Goal: Task Accomplishment & Management: Complete application form

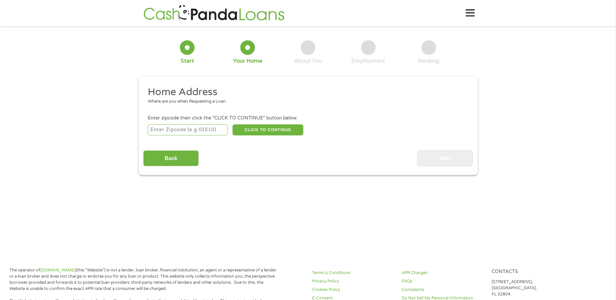
click at [188, 127] on input "number" at bounding box center [188, 129] width 80 height 11
type input "70544"
select select "[US_STATE]"
click at [256, 131] on button "CLICK TO CONTINUE" at bounding box center [267, 129] width 71 height 11
type input "70544"
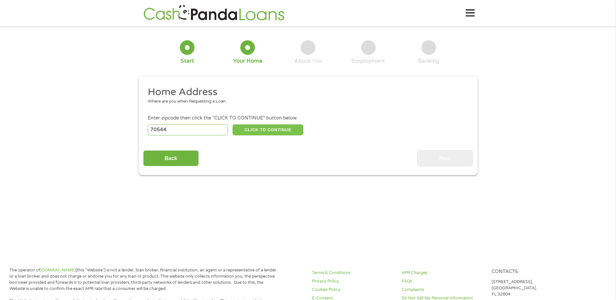
type input "Jeanerette"
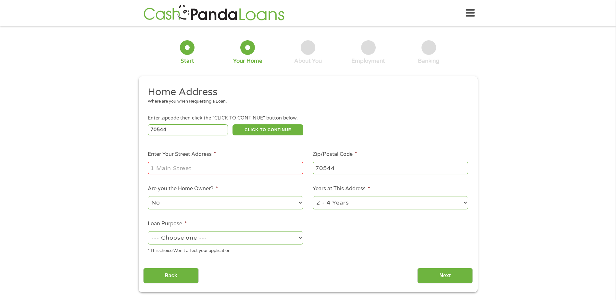
click at [226, 162] on input "Enter Your Street Address *" at bounding box center [225, 168] width 155 height 12
type input "[STREET_ADDRESS]"
click at [210, 204] on select "No Yes" at bounding box center [225, 202] width 155 height 13
select select "yes"
click at [148, 196] on select "No Yes" at bounding box center [225, 202] width 155 height 13
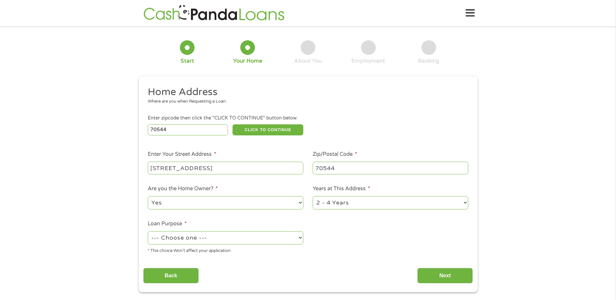
click at [328, 203] on select "1 Year or less 1 - 2 Years 2 - 4 Years Over 4 Years" at bounding box center [390, 202] width 155 height 13
select select "60months"
click at [313, 196] on select "1 Year or less 1 - 2 Years 2 - 4 Years Over 4 Years" at bounding box center [390, 202] width 155 height 13
click at [287, 237] on select "--- Choose one --- Pay Bills Debt Consolidation Home Improvement Major Purchase…" at bounding box center [225, 237] width 155 height 13
select select "paybills"
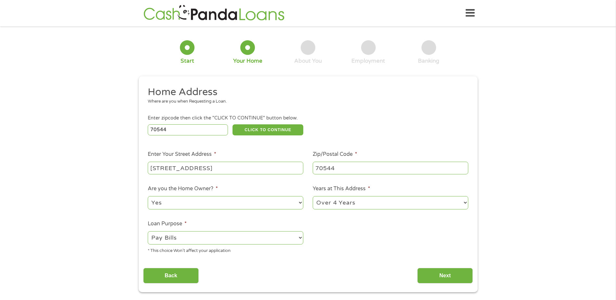
click at [148, 231] on select "--- Choose one --- Pay Bills Debt Consolidation Home Improvement Major Purchase…" at bounding box center [225, 237] width 155 height 13
click at [430, 276] on input "Next" at bounding box center [444, 276] width 55 height 16
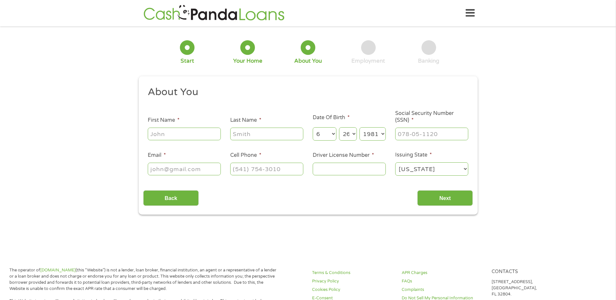
scroll to position [3, 3]
click at [178, 130] on input "First Name *" at bounding box center [184, 134] width 73 height 12
type input "[PERSON_NAME]"
type input "[EMAIL_ADDRESS][DOMAIN_NAME]"
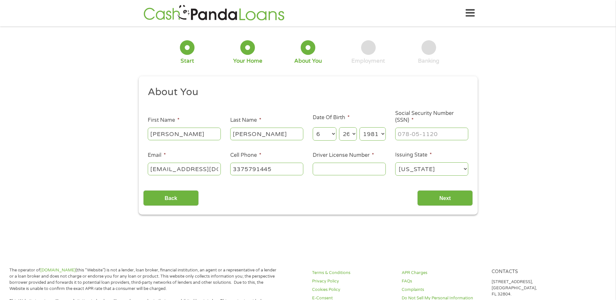
type input "[PHONE_NUMBER]"
click at [413, 137] on input "___-__-____" at bounding box center [431, 134] width 73 height 12
click at [399, 137] on input "___-__-____" at bounding box center [431, 134] width 73 height 12
type input "466-87-8246"
click at [326, 171] on input "Driver License Number *" at bounding box center [349, 169] width 73 height 12
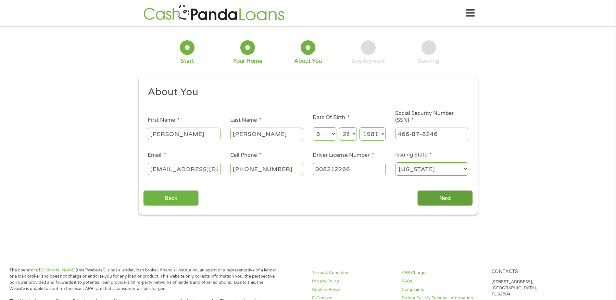
type input "008212266"
click at [433, 198] on input "Next" at bounding box center [444, 198] width 55 height 16
click at [453, 198] on input "Next" at bounding box center [444, 198] width 55 height 16
click at [444, 199] on input "Next" at bounding box center [444, 198] width 55 height 16
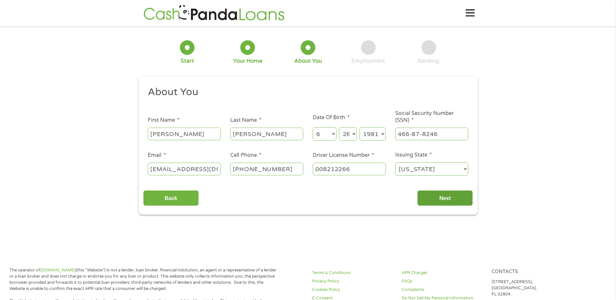
click at [447, 196] on input "Next" at bounding box center [444, 198] width 55 height 16
click at [449, 193] on input "Next" at bounding box center [444, 198] width 55 height 16
click at [450, 193] on input "Next" at bounding box center [444, 198] width 55 height 16
click at [416, 199] on div "Back Next" at bounding box center [307, 195] width 329 height 20
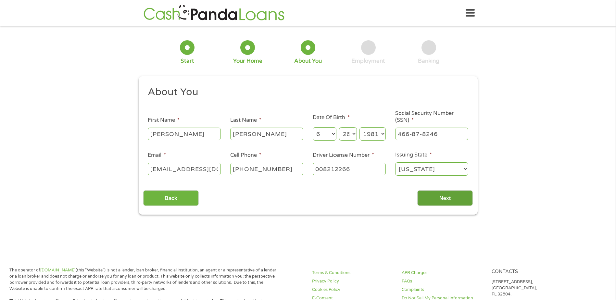
click at [421, 199] on input "Next" at bounding box center [444, 198] width 55 height 16
click at [424, 197] on input "Next" at bounding box center [444, 198] width 55 height 16
click at [434, 193] on input "Next" at bounding box center [444, 198] width 55 height 16
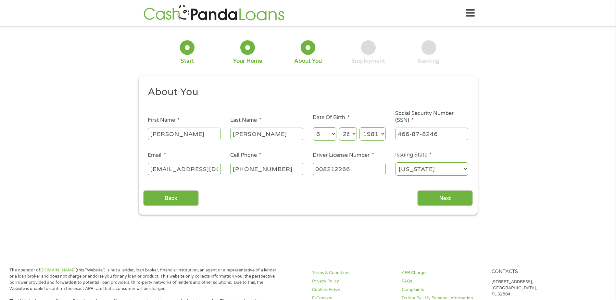
click at [435, 168] on select "[US_STATE] [US_STATE] [US_STATE] [US_STATE] [US_STATE] [US_STATE] [US_STATE] [U…" at bounding box center [431, 168] width 73 height 13
click at [395, 162] on select "[US_STATE] [US_STATE] [US_STATE] [US_STATE] [US_STATE] [US_STATE] [US_STATE] [U…" at bounding box center [431, 168] width 73 height 13
click at [426, 194] on input "Next" at bounding box center [444, 198] width 55 height 16
click at [441, 195] on input "Next" at bounding box center [444, 198] width 55 height 16
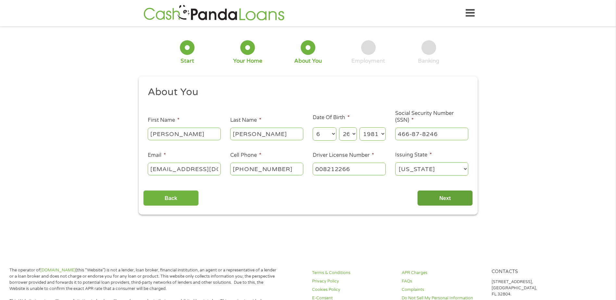
click at [441, 195] on input "Next" at bounding box center [444, 198] width 55 height 16
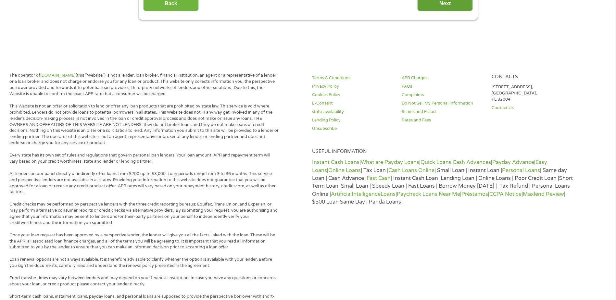
scroll to position [0, 0]
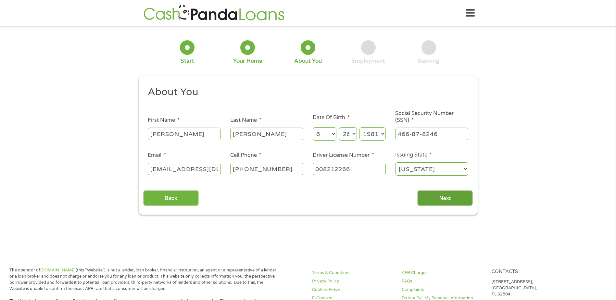
click at [443, 196] on input "Next" at bounding box center [444, 198] width 55 height 16
click at [442, 195] on input "Next" at bounding box center [444, 198] width 55 height 16
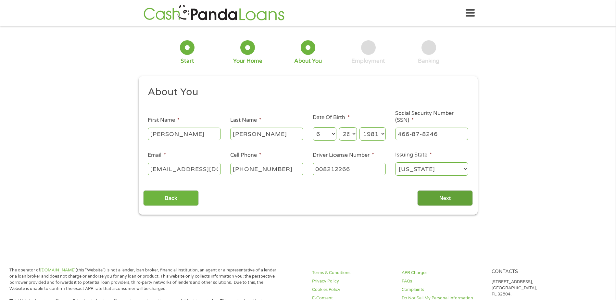
click at [442, 195] on input "Next" at bounding box center [444, 198] width 55 height 16
drag, startPoint x: 442, startPoint y: 195, endPoint x: 408, endPoint y: 182, distance: 36.3
click at [442, 195] on input "Next" at bounding box center [444, 198] width 55 height 16
click at [178, 197] on input "Back" at bounding box center [170, 198] width 55 height 16
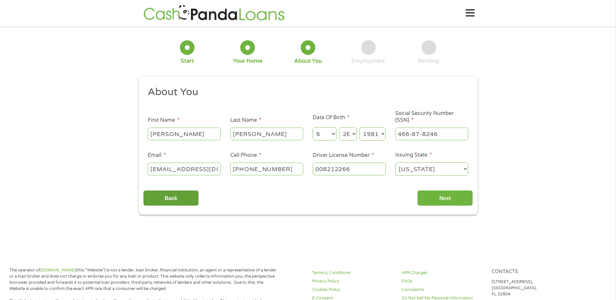
click at [178, 197] on input "Back" at bounding box center [170, 198] width 55 height 16
click at [173, 191] on input "Back" at bounding box center [170, 198] width 55 height 16
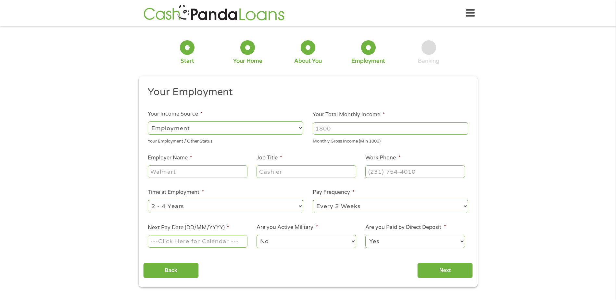
scroll to position [3, 3]
click at [164, 196] on li "Time at Employment * --- Choose one --- 1 Year or less 1 - 2 Years 2 - 4 Years …" at bounding box center [225, 201] width 165 height 26
click at [257, 188] on ul "Your Employment Your Income Source * --- Choose one --- Employment [DEMOGRAPHIC…" at bounding box center [307, 170] width 329 height 168
click at [250, 128] on select "--- Choose one --- Employment [DEMOGRAPHIC_DATA] Benefits" at bounding box center [225, 127] width 155 height 13
click at [148, 121] on select "--- Choose one --- Employment [DEMOGRAPHIC_DATA] Benefits" at bounding box center [225, 127] width 155 height 13
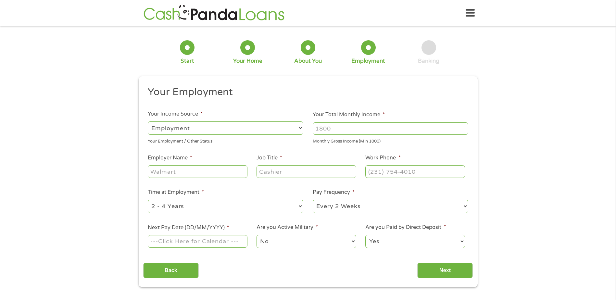
click at [325, 130] on input "Your Total Monthly Income *" at bounding box center [390, 128] width 155 height 12
type input "3600"
click at [202, 172] on input "Employer Name *" at bounding box center [197, 171] width 99 height 12
type input "LPRH"
click at [272, 171] on input "Job Title *" at bounding box center [305, 171] width 99 height 12
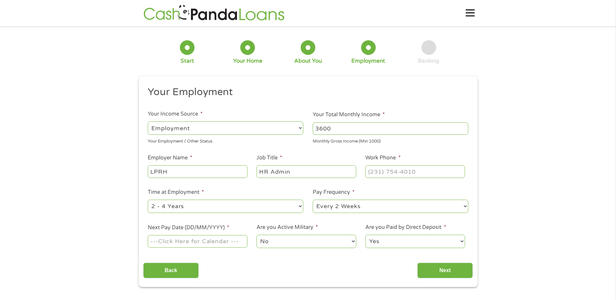
type input "HR Admin"
click at [370, 166] on input "(___) ___-____" at bounding box center [414, 171] width 99 height 12
type input "[PHONE_NUMBER]"
click at [298, 207] on select "--- Choose one --- 1 Year or less 1 - 2 Years 2 - 4 Years Over 4 Years" at bounding box center [225, 206] width 155 height 13
select select "12months"
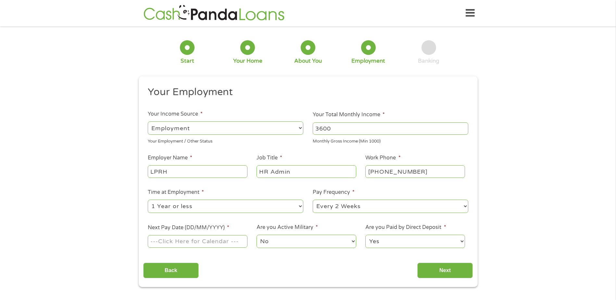
click at [148, 200] on select "--- Choose one --- 1 Year or less 1 - 2 Years 2 - 4 Years Over 4 Years" at bounding box center [225, 206] width 155 height 13
click at [215, 241] on input "Next Pay Date (DD/MM/YYYY) *" at bounding box center [197, 241] width 99 height 12
type input "[DATE]"
click at [433, 271] on input "Next" at bounding box center [444, 271] width 55 height 16
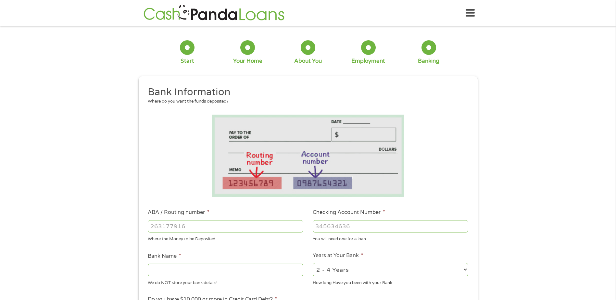
click at [196, 226] on input "ABA / Routing number *" at bounding box center [225, 226] width 155 height 12
type input "265270413"
type input "IBERIABANK"
type input "265270413"
click at [337, 229] on input "Checking Account Number *" at bounding box center [390, 226] width 155 height 12
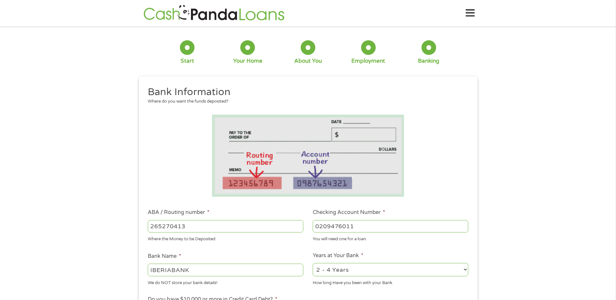
type input "0209476011"
click at [331, 270] on select "2 - 4 Years 6 - 12 Months 1 - 2 Years Over 4 Years" at bounding box center [390, 269] width 155 height 13
select select "60months"
click at [313, 263] on select "2 - 4 Years 6 - 12 Months 1 - 2 Years Over 4 Years" at bounding box center [390, 269] width 155 height 13
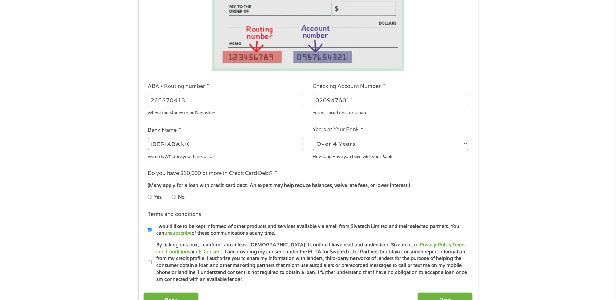
scroll to position [130, 0]
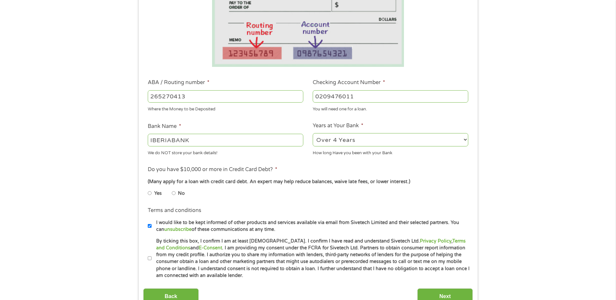
click at [171, 194] on li "Yes" at bounding box center [160, 193] width 24 height 13
click at [175, 191] on input "No" at bounding box center [174, 193] width 4 height 10
radio input "true"
click at [152, 225] on label "I would like to be kept informed of other products and services available via e…" at bounding box center [311, 226] width 318 height 14
click at [152, 225] on input "I would like to be kept informed of other products and services available via e…" at bounding box center [150, 226] width 4 height 10
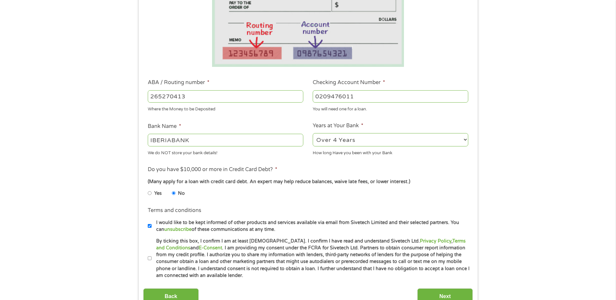
checkbox input "false"
click at [148, 259] on input "By ticking this box, I confirm I am at least [DEMOGRAPHIC_DATA]. I confirm I ha…" at bounding box center [150, 258] width 4 height 10
checkbox input "true"
click at [450, 295] on input "Next" at bounding box center [444, 296] width 55 height 16
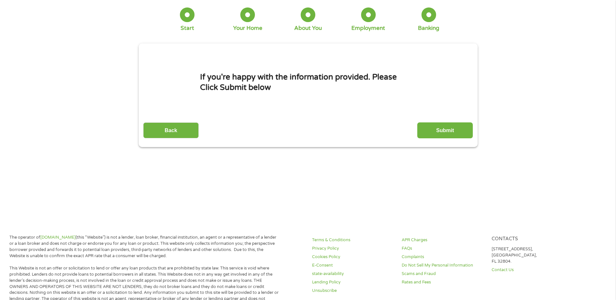
scroll to position [0, 0]
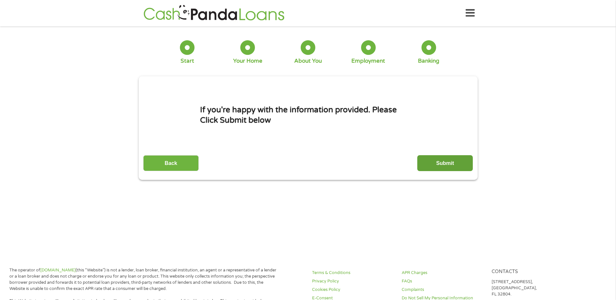
click at [443, 161] on input "Submit" at bounding box center [444, 163] width 55 height 16
